Goal: Check status: Check status

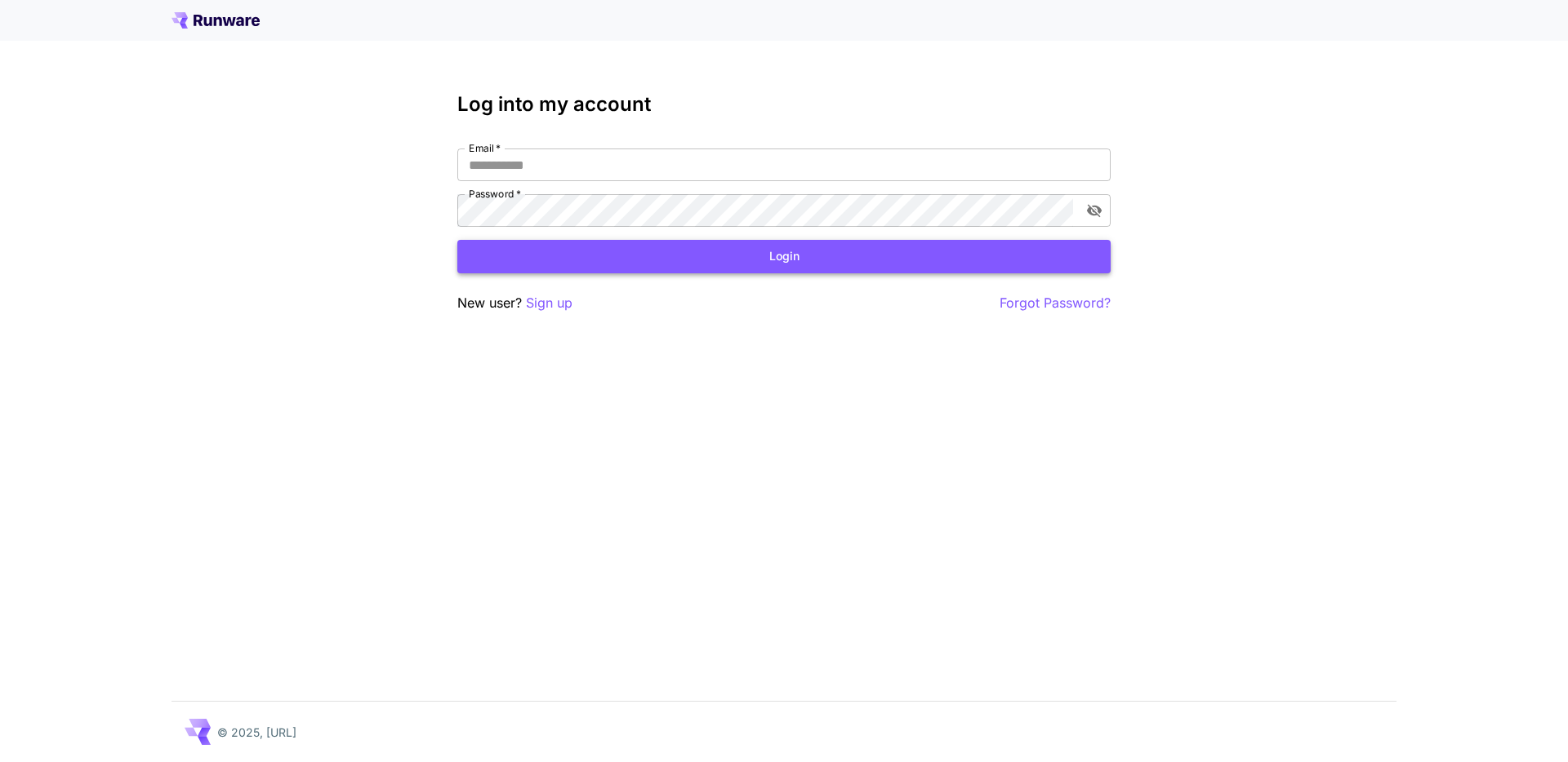
type input "**********"
click at [939, 249] on button "Login" at bounding box center [784, 257] width 653 height 34
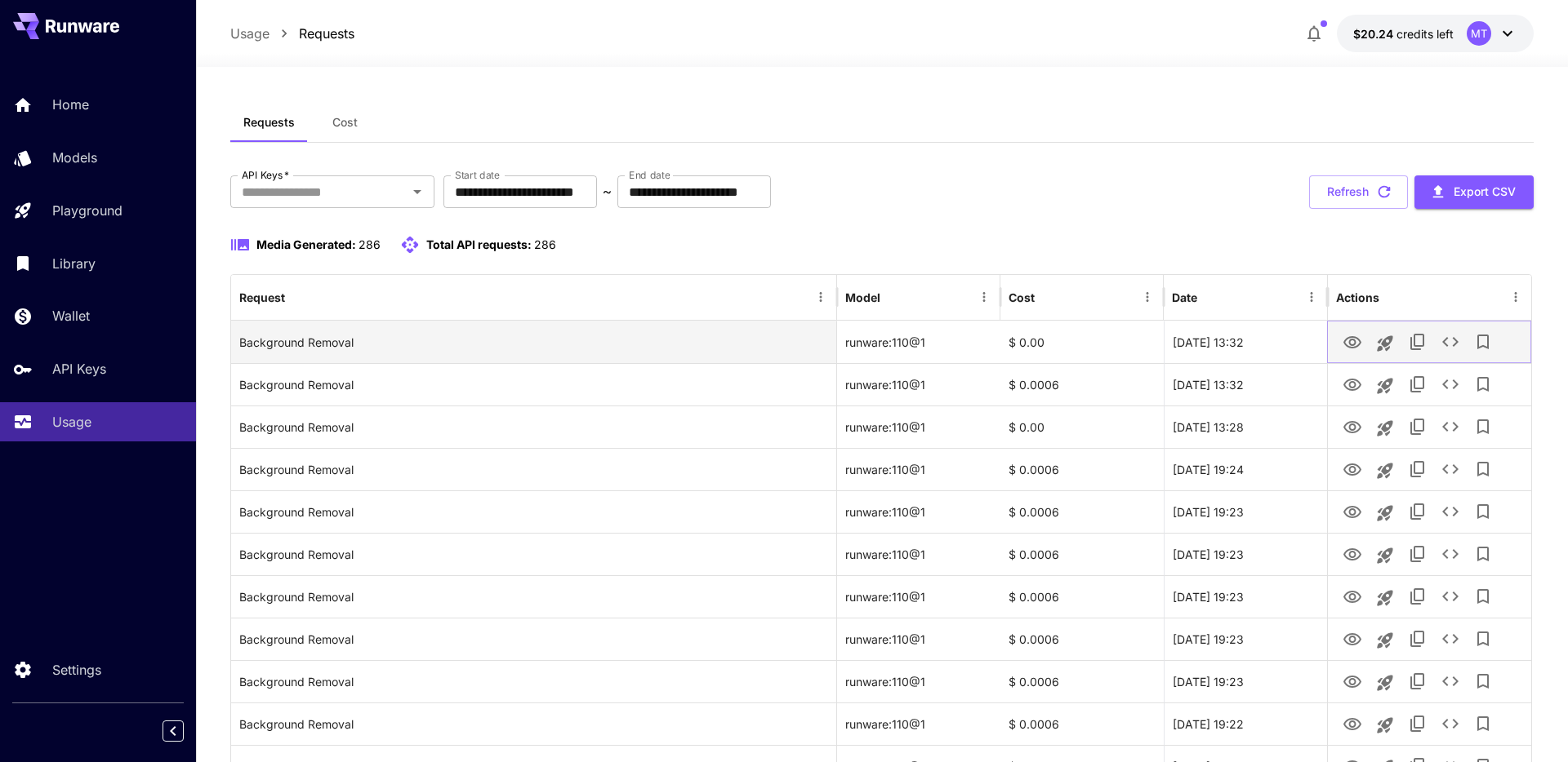
click at [1348, 341] on icon "View" at bounding box center [1352, 343] width 20 height 20
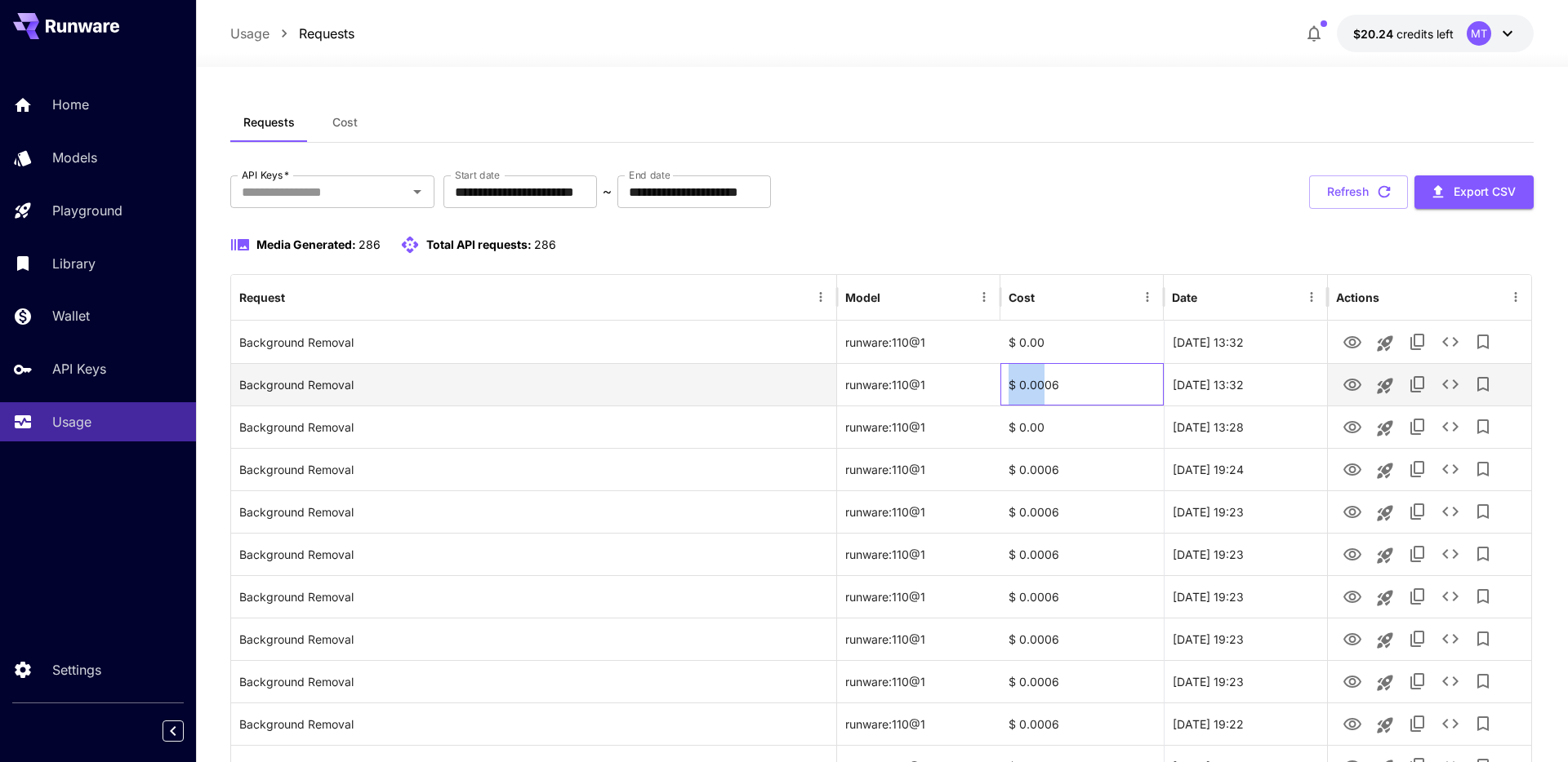
drag, startPoint x: 1047, startPoint y: 387, endPoint x: 979, endPoint y: 387, distance: 68.0
click at [979, 387] on div "Background Removal runware:110@1 $ 0.0006 30 Sep, 2025 13:32" at bounding box center [881, 384] width 1300 height 43
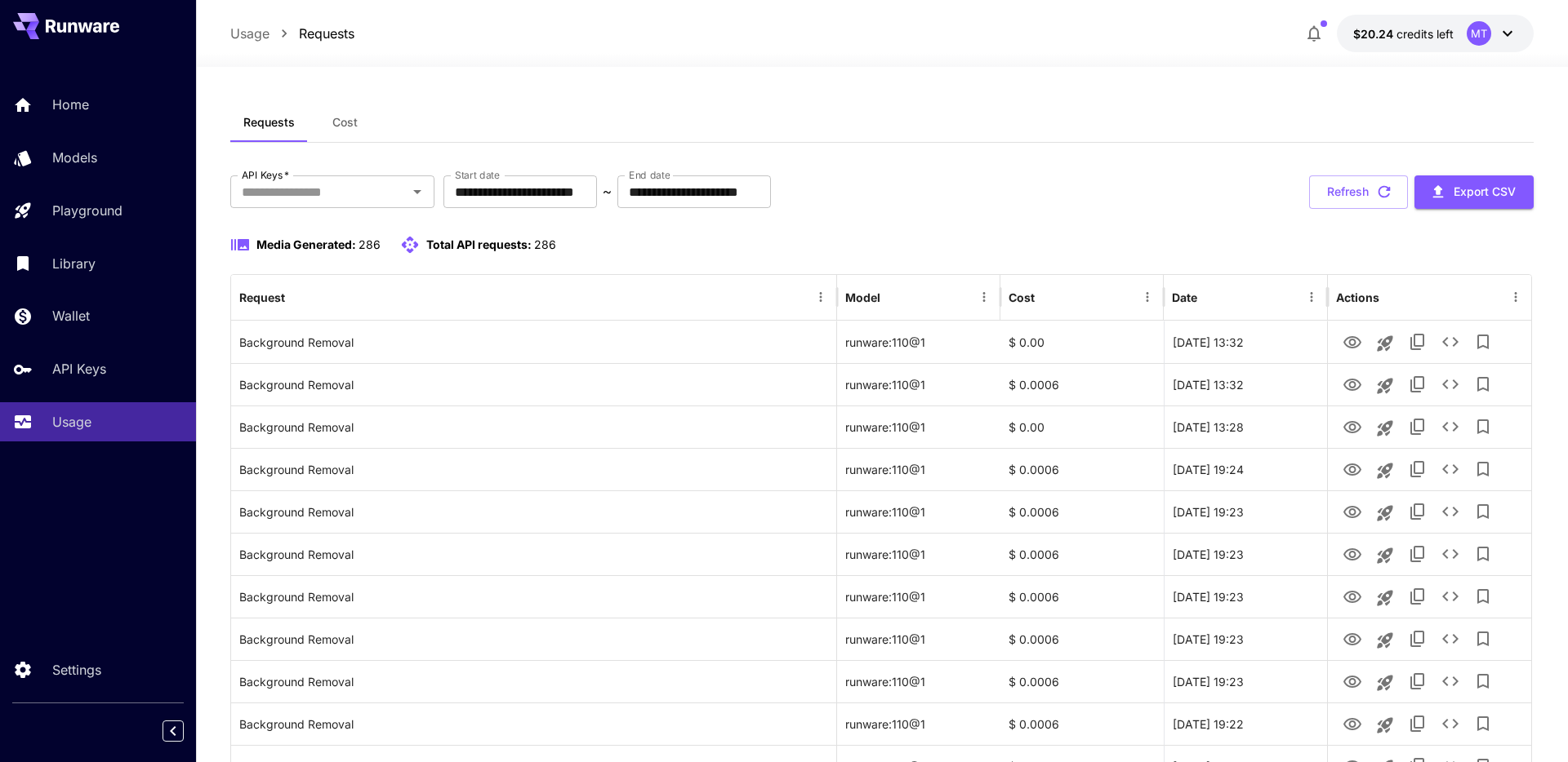
click at [1046, 128] on div "Requests Cost" at bounding box center [882, 122] width 1303 height 40
